Goal: Browse casually

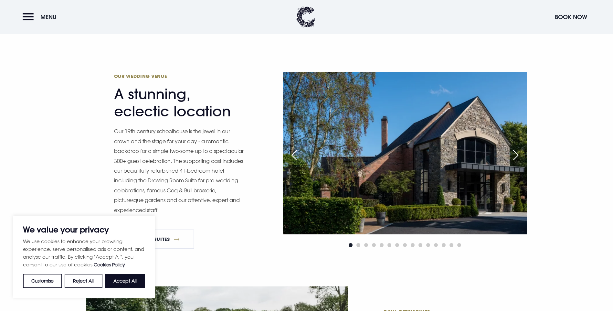
scroll to position [375, 0]
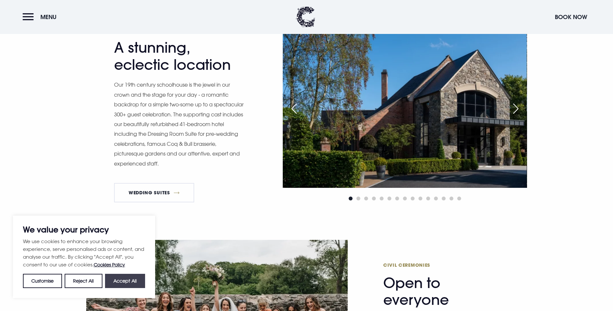
click at [116, 278] on button "Accept All" at bounding box center [125, 281] width 40 height 14
checkbox input "true"
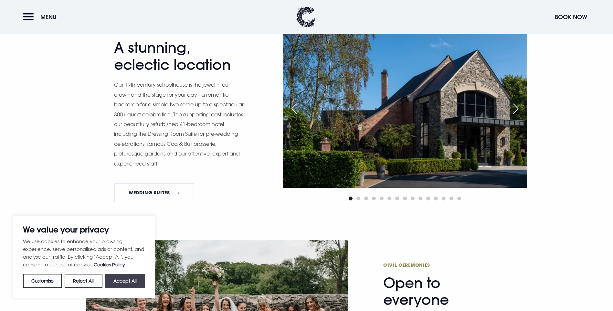
checkbox input "true"
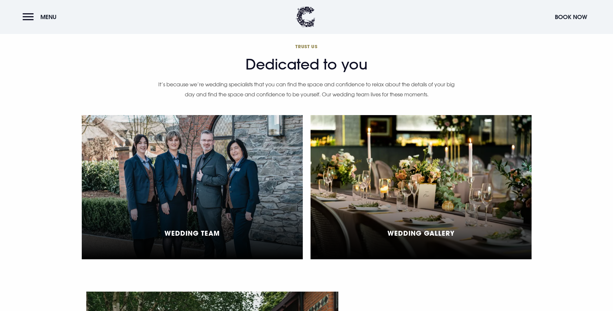
scroll to position [1345, 0]
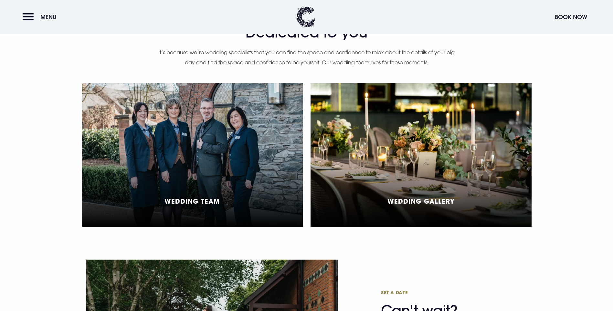
click at [383, 100] on div "Wedding Gallery" at bounding box center [421, 155] width 221 height 144
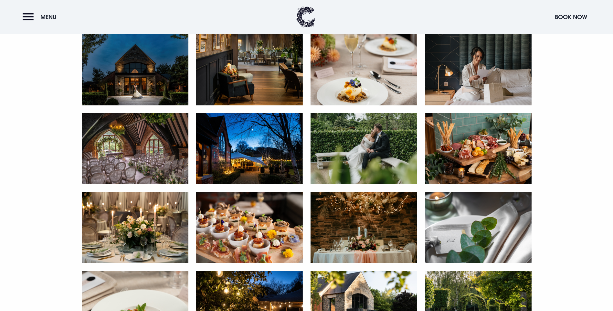
scroll to position [336, 0]
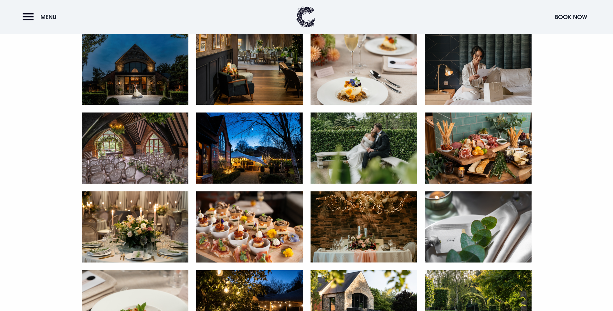
click at [140, 184] on img at bounding box center [135, 148] width 107 height 71
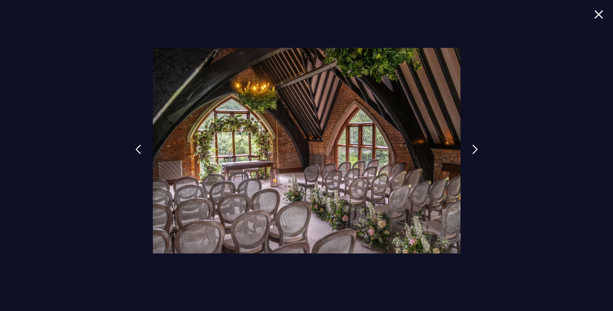
click at [599, 9] on div at bounding box center [306, 155] width 613 height 311
click at [596, 13] on img at bounding box center [599, 14] width 9 height 9
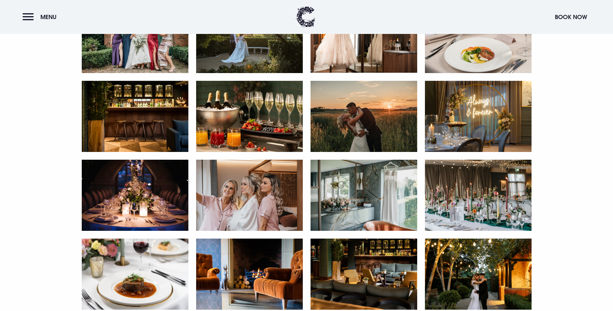
scroll to position [763, 0]
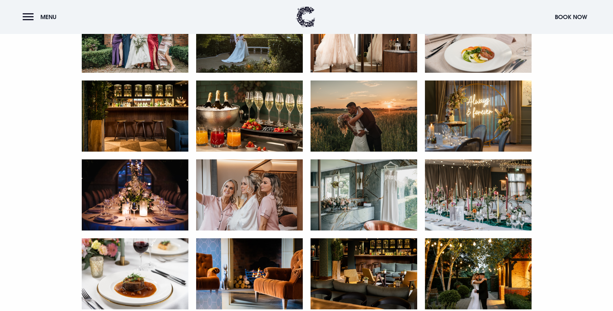
click at [233, 152] on img at bounding box center [249, 116] width 107 height 71
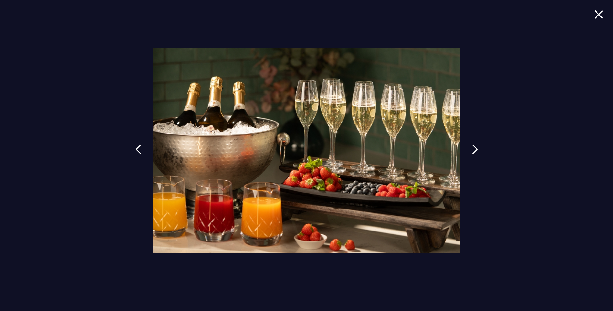
click at [603, 11] on img at bounding box center [599, 14] width 9 height 9
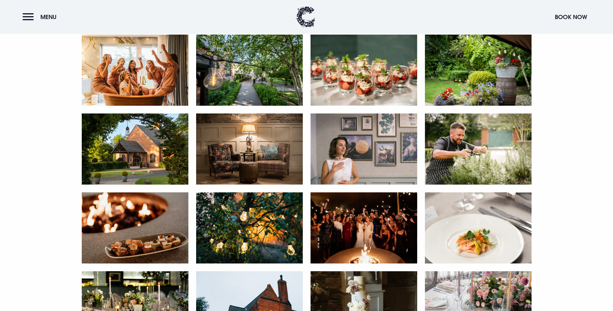
scroll to position [1125, 0]
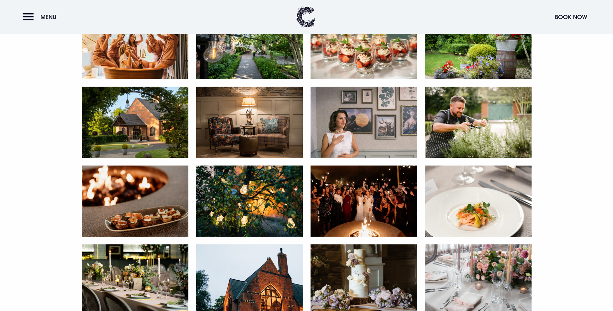
scroll to position [1151, 0]
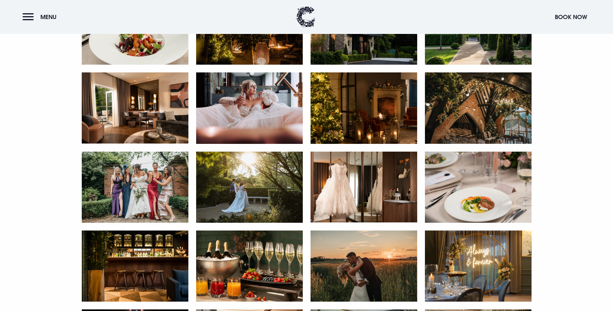
scroll to position [595, 0]
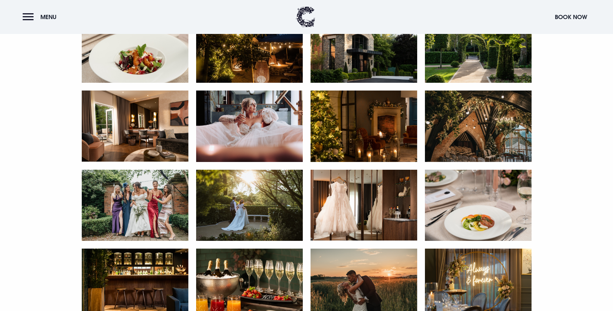
click at [494, 162] on img at bounding box center [478, 126] width 107 height 71
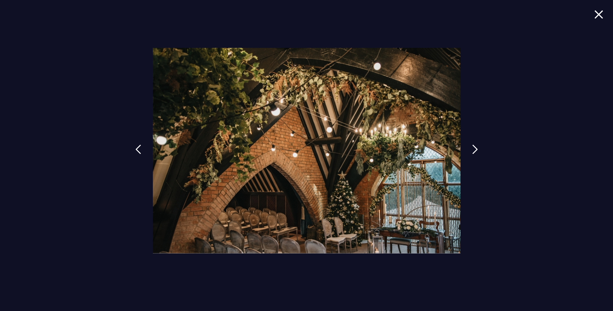
click at [597, 13] on img at bounding box center [599, 14] width 9 height 9
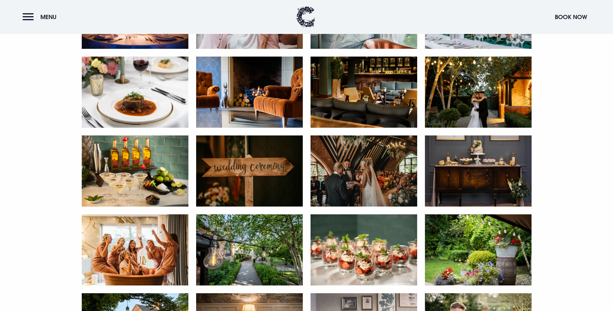
scroll to position [957, 0]
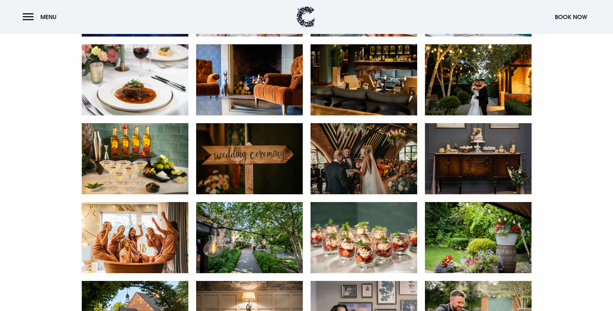
click at [242, 115] on img at bounding box center [249, 79] width 107 height 71
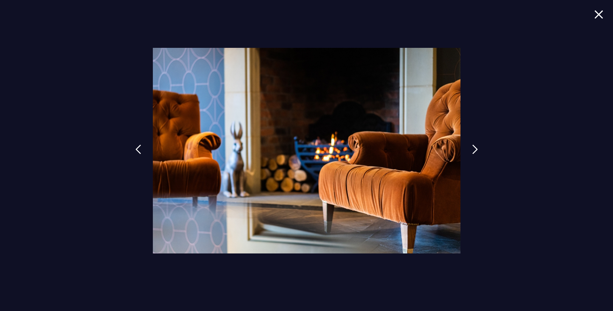
click at [594, 19] on div at bounding box center [306, 155] width 613 height 311
click at [595, 18] on img at bounding box center [599, 14] width 9 height 9
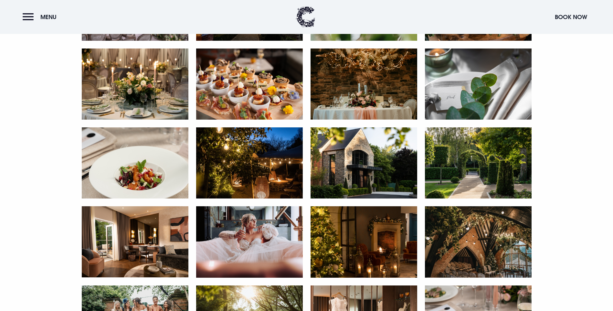
scroll to position [479, 0]
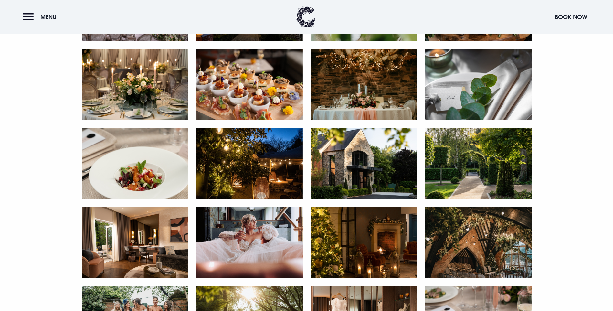
click at [264, 120] on img at bounding box center [249, 84] width 107 height 71
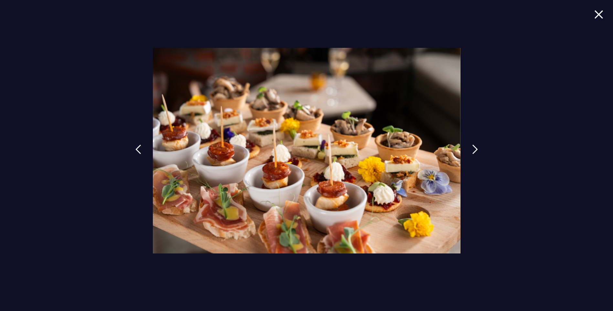
click at [600, 14] on img at bounding box center [599, 14] width 9 height 9
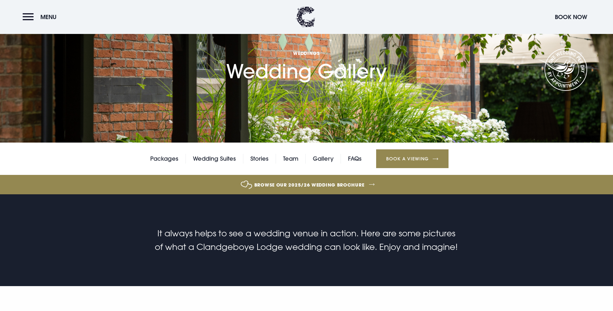
scroll to position [39, 0]
